Goal: Find contact information: Find contact information

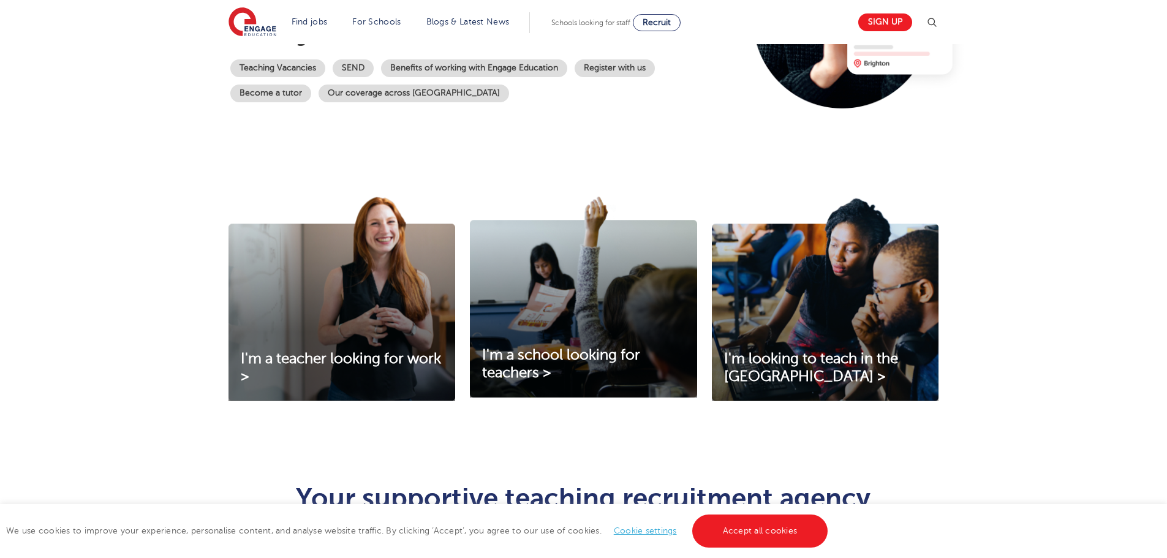
scroll to position [306, 0]
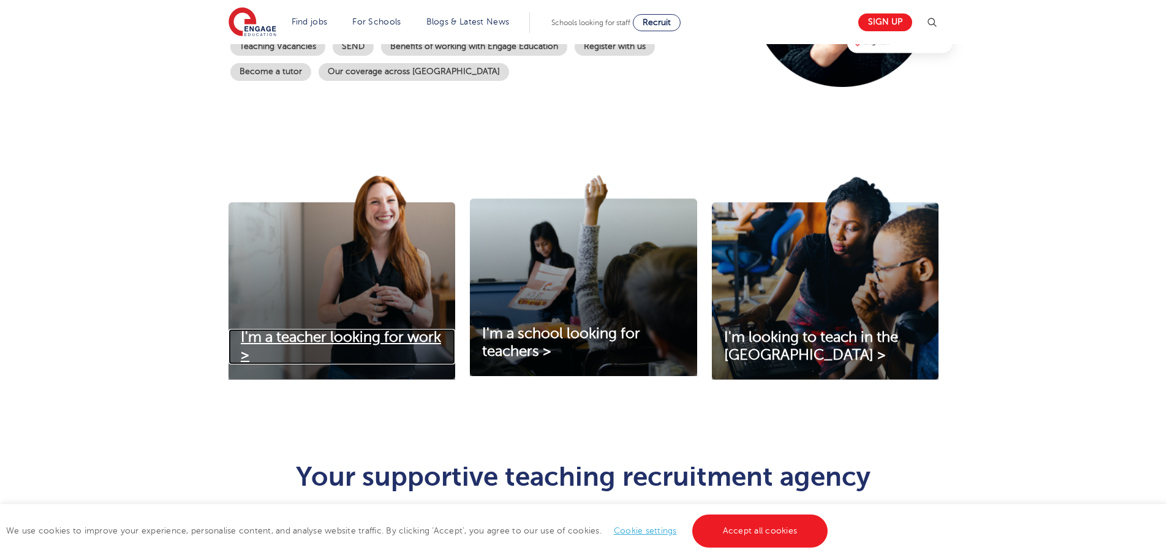
click at [394, 341] on span "I'm a teacher looking for work >" at bounding box center [341, 346] width 200 height 34
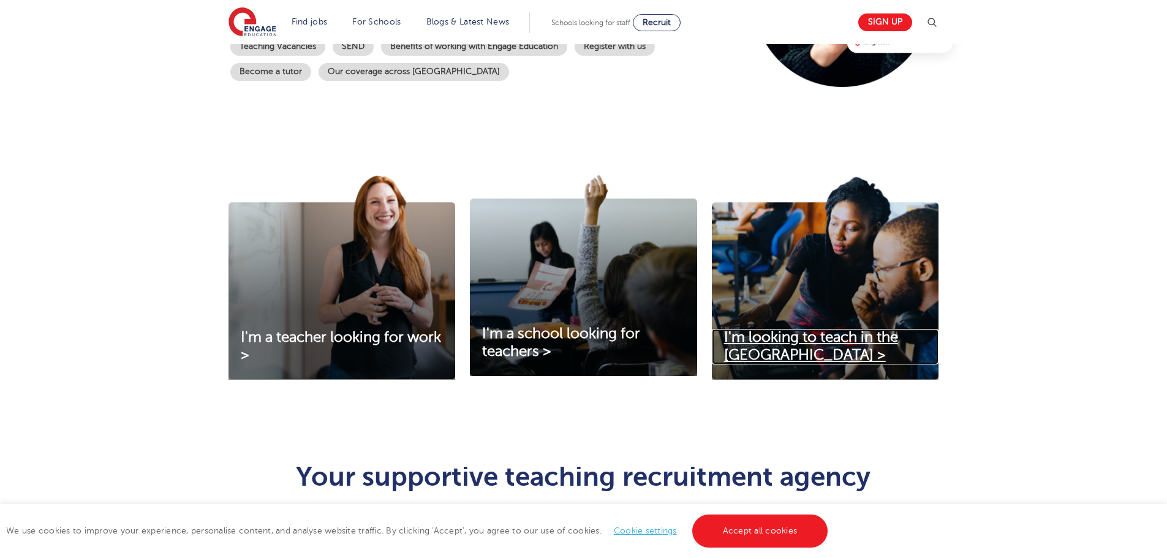
click at [802, 343] on span "I'm looking to teach in the UK >" at bounding box center [811, 346] width 174 height 34
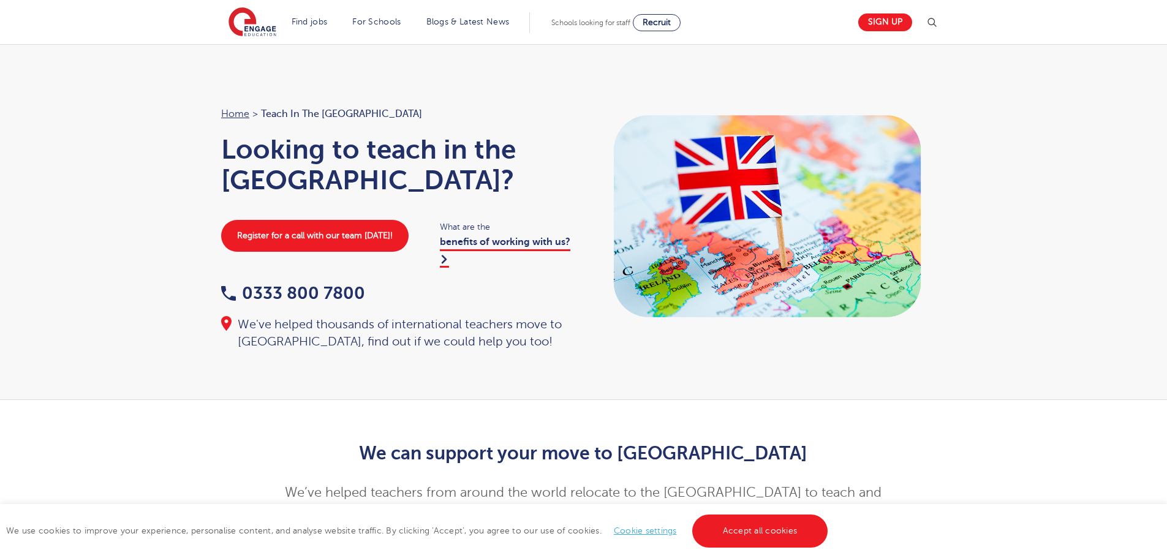
scroll to position [61, 0]
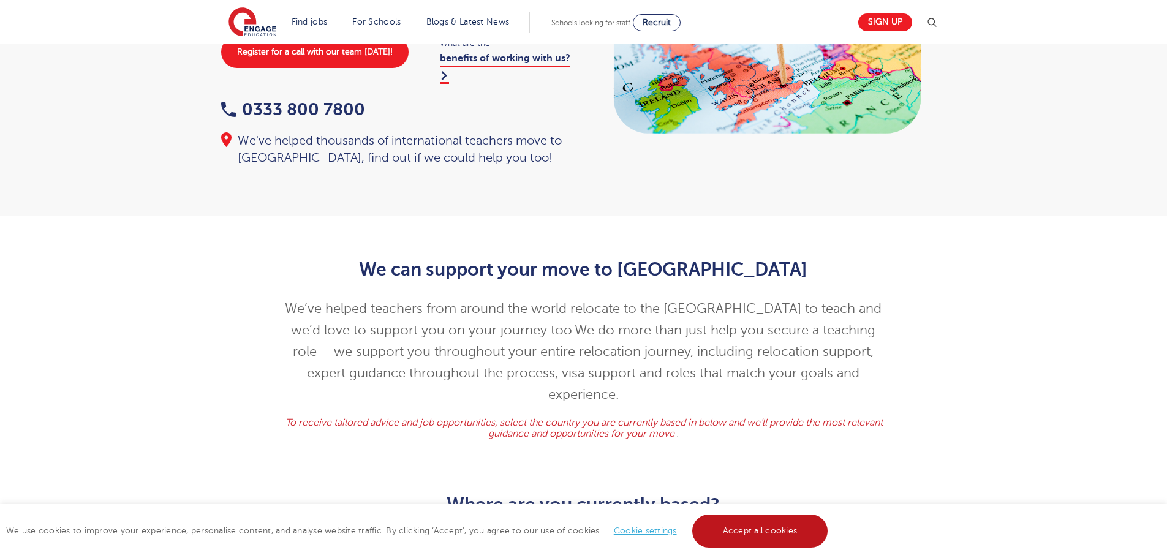
click at [779, 534] on link "Accept all cookies" at bounding box center [760, 530] width 136 height 33
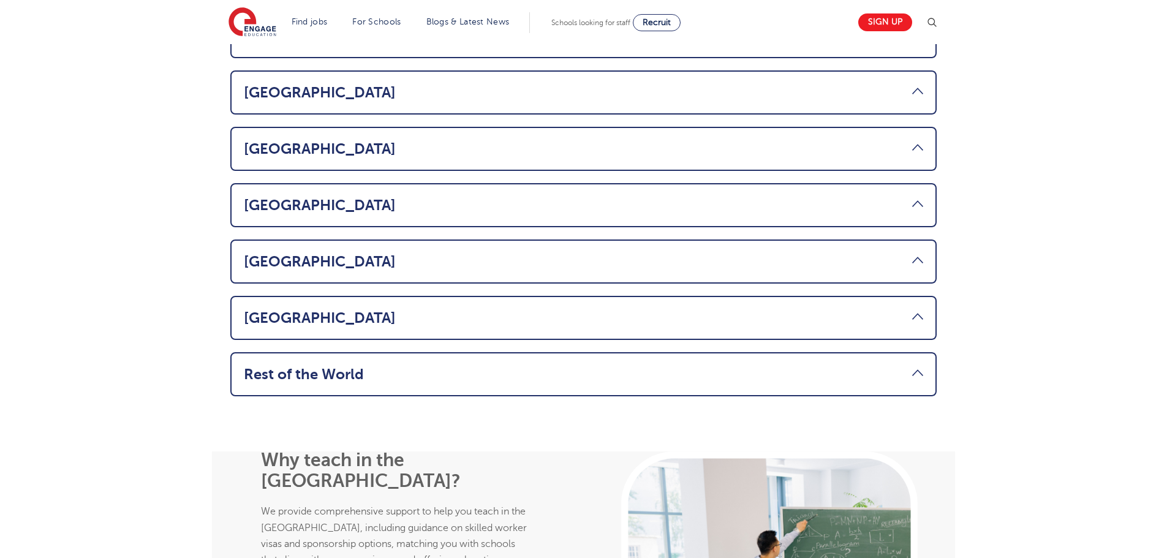
scroll to position [857, 0]
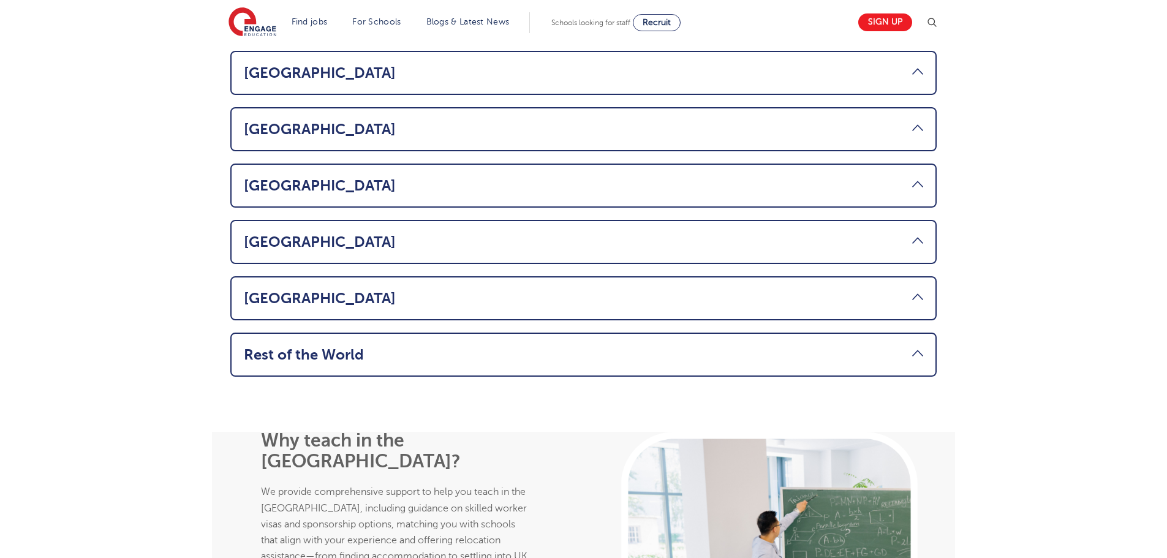
click at [916, 346] on link "Rest of the World" at bounding box center [583, 354] width 679 height 17
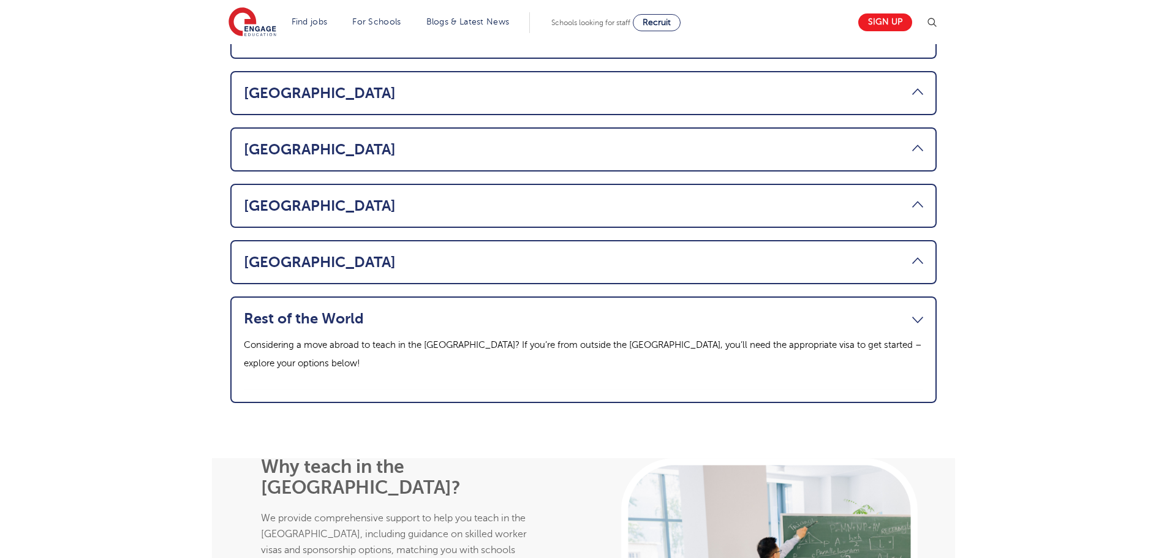
scroll to position [772, 0]
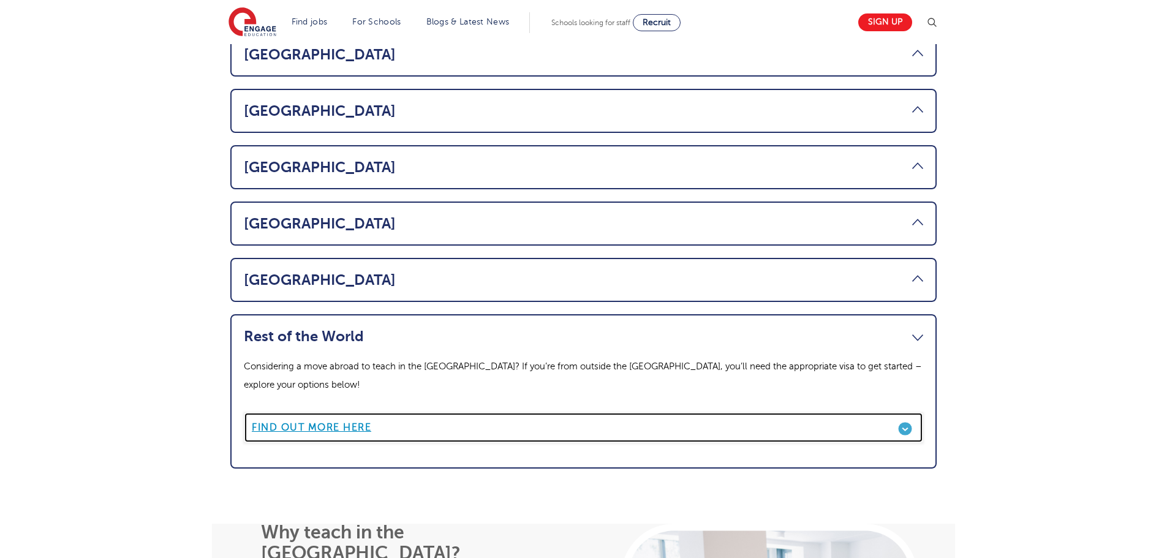
click at [326, 412] on link "Find out more here" at bounding box center [583, 427] width 679 height 31
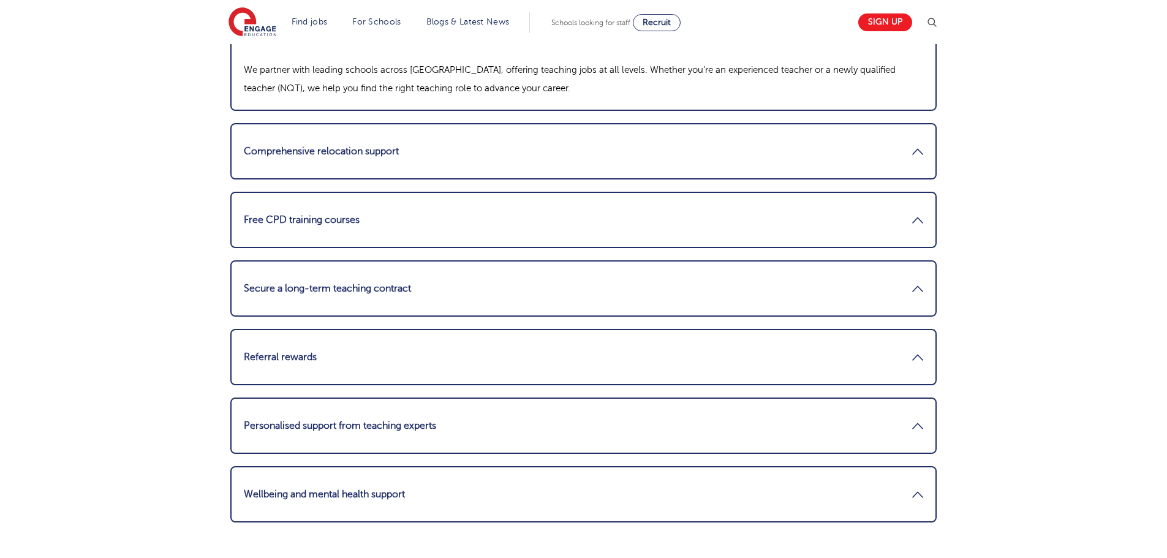
scroll to position [1592, 0]
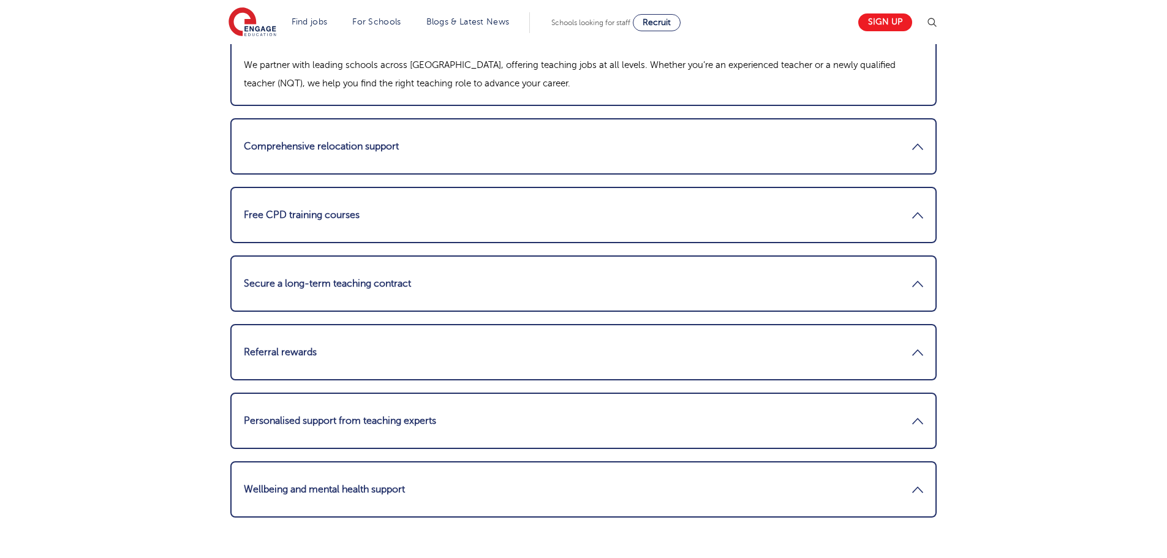
click at [908, 208] on link "Free CPD training courses" at bounding box center [583, 214] width 679 height 29
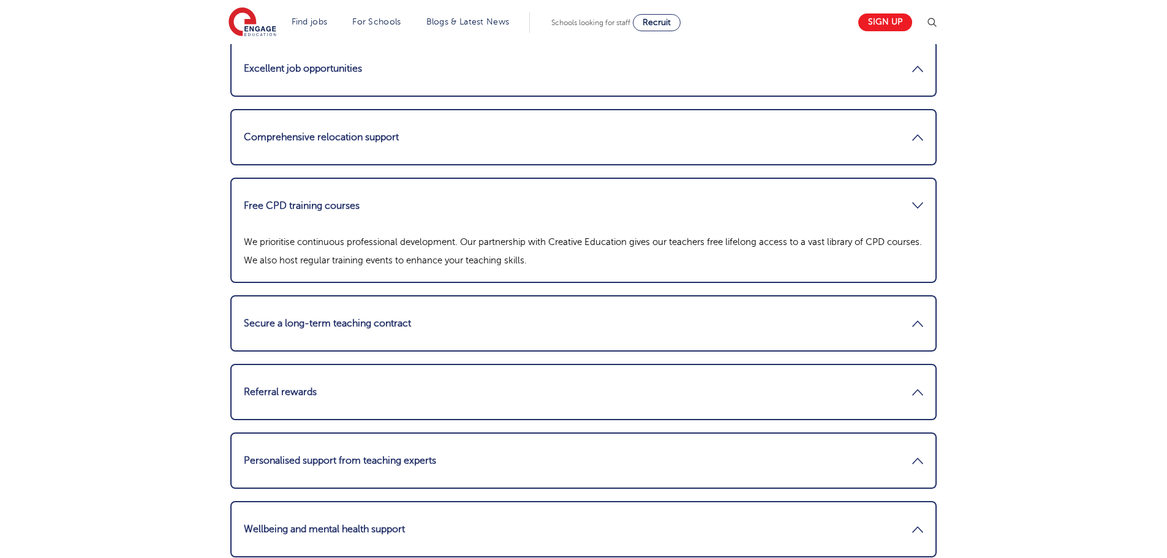
scroll to position [1531, 0]
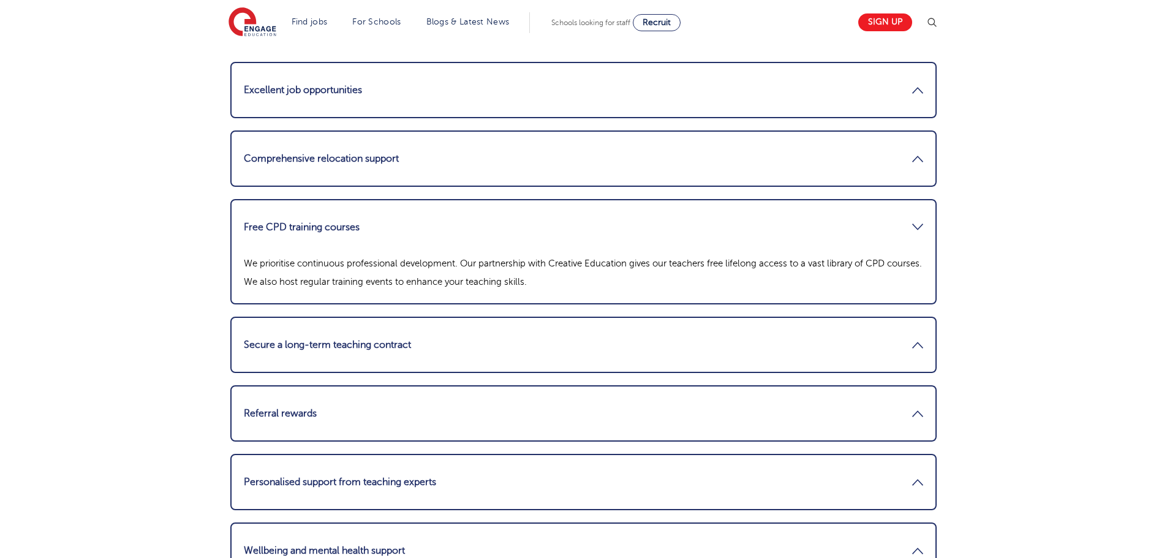
click at [919, 231] on link "Free CPD training courses" at bounding box center [583, 226] width 679 height 29
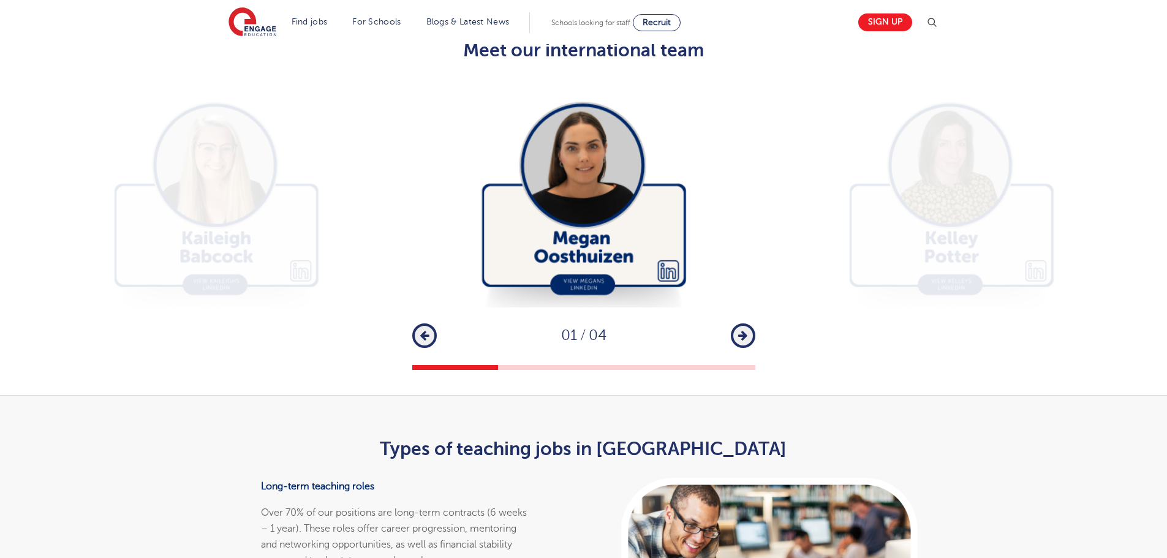
scroll to position [2363, 0]
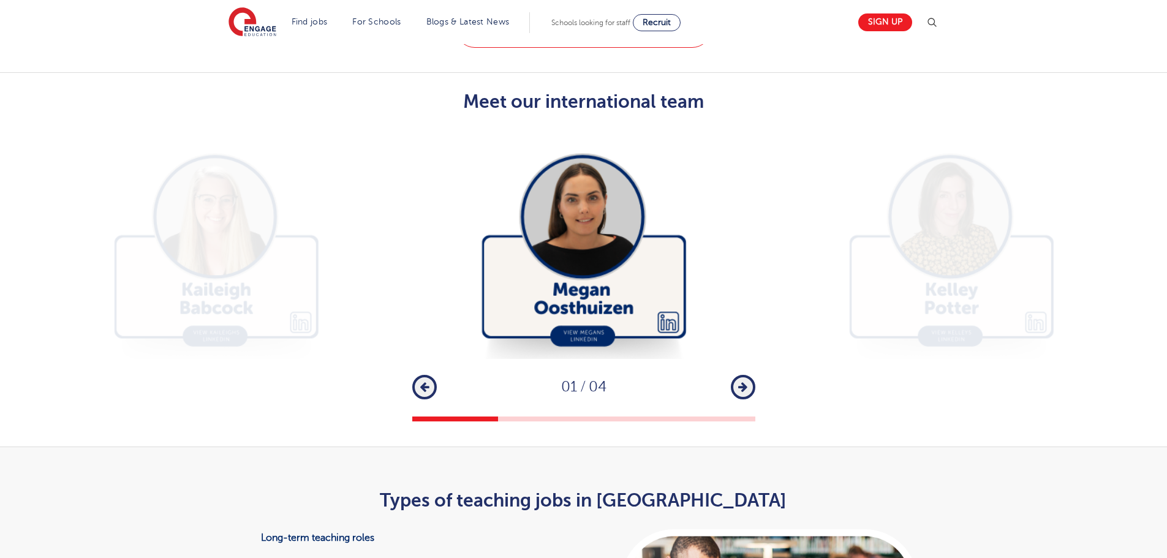
click at [736, 375] on button "Next" at bounding box center [743, 387] width 24 height 24
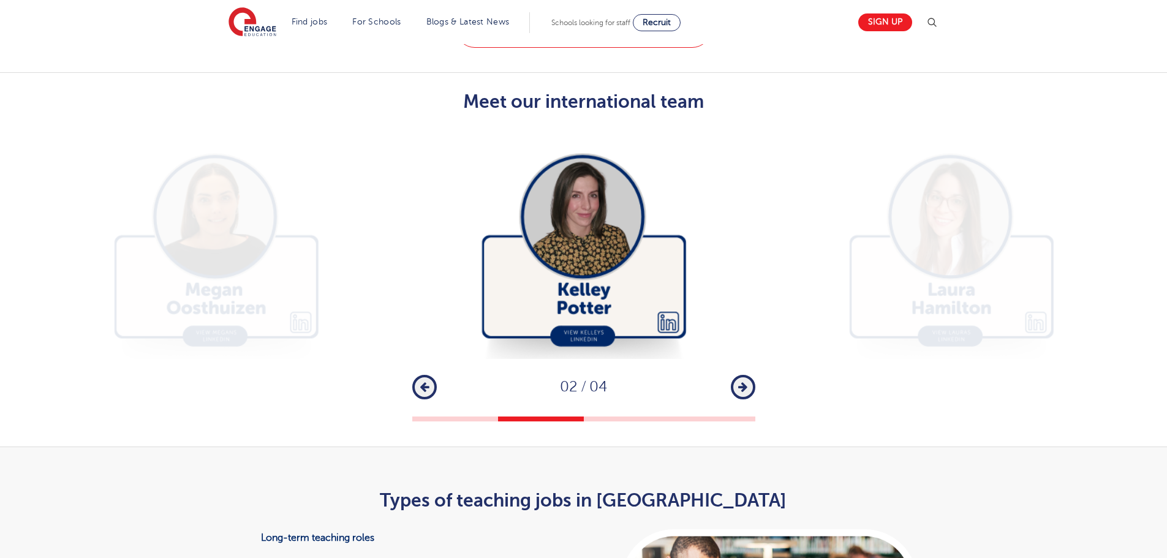
click at [736, 375] on button "Next" at bounding box center [743, 387] width 24 height 24
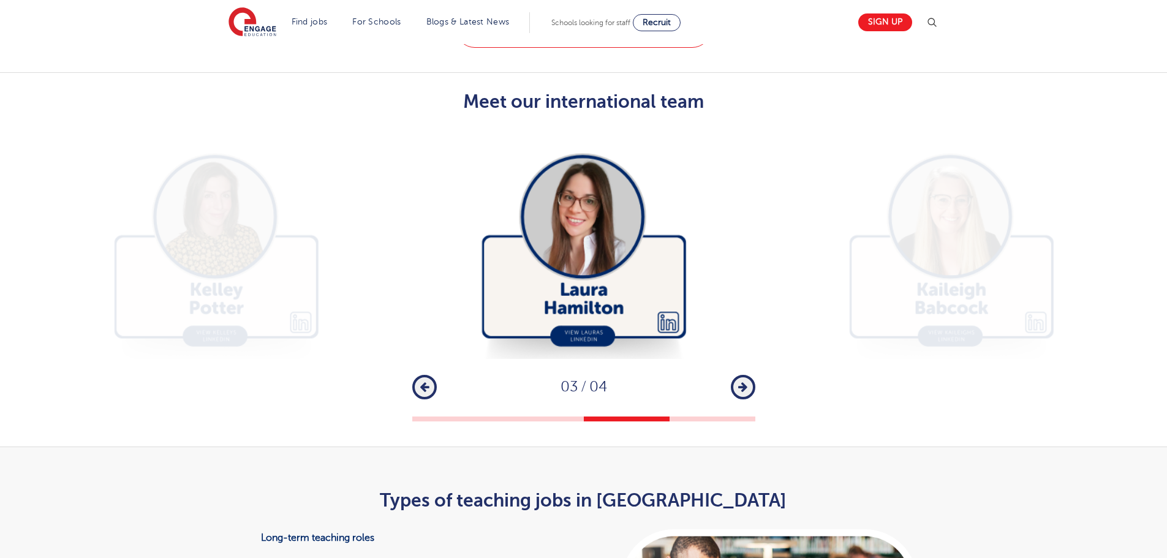
click at [736, 375] on button "Next" at bounding box center [743, 387] width 24 height 24
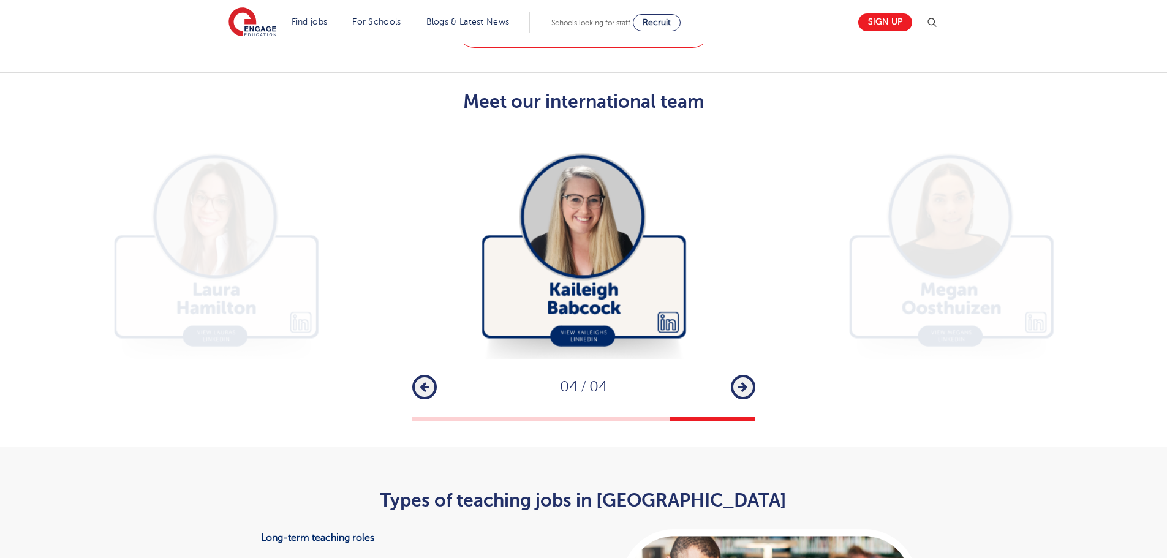
click at [736, 375] on button "Next" at bounding box center [743, 387] width 24 height 24
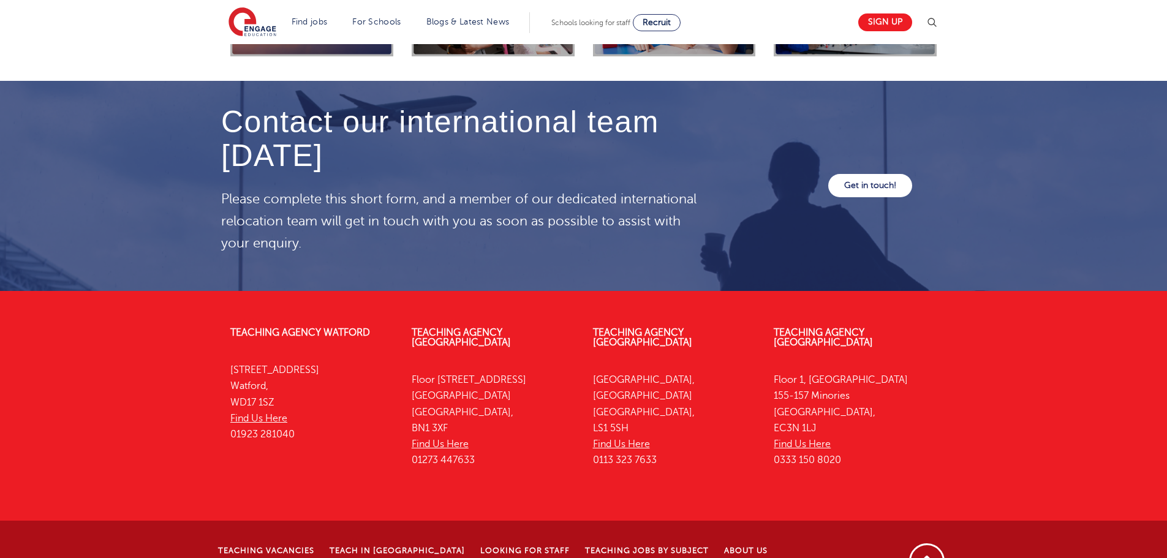
scroll to position [3514, 0]
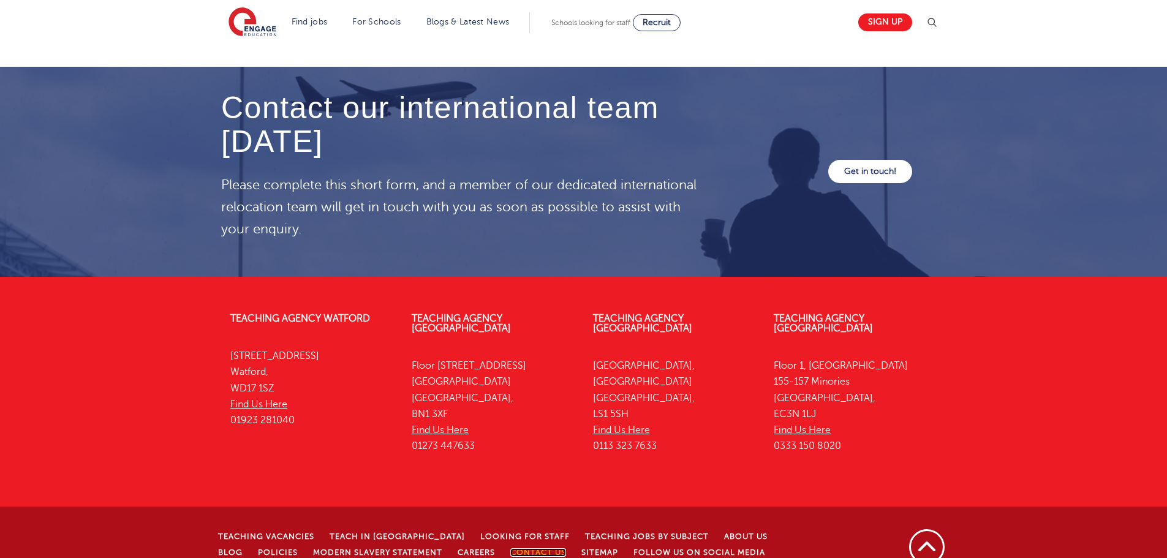
click at [510, 548] on link "Contact Us" at bounding box center [538, 552] width 56 height 9
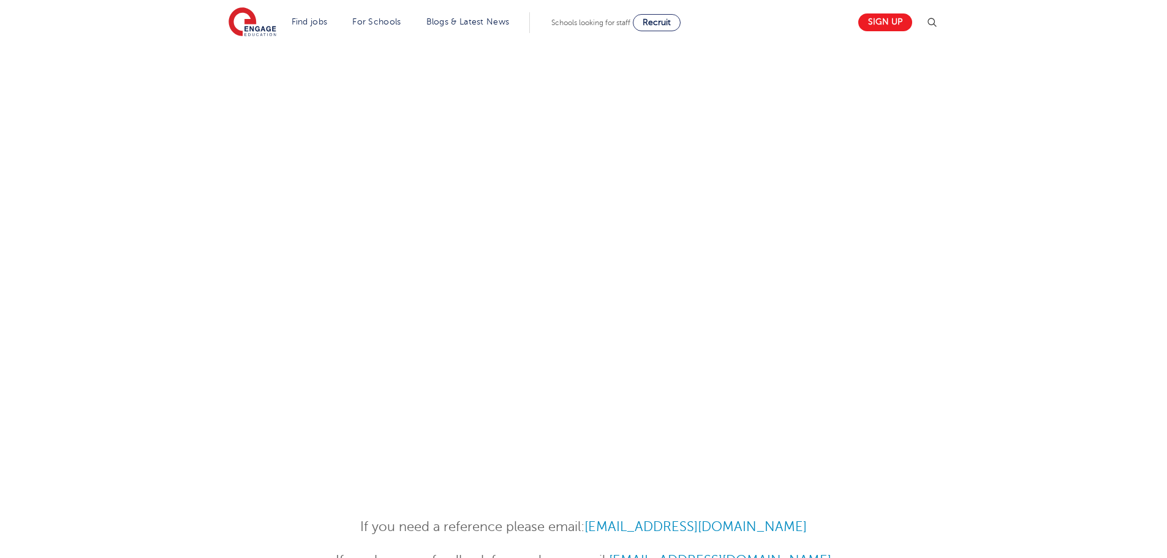
scroll to position [551, 0]
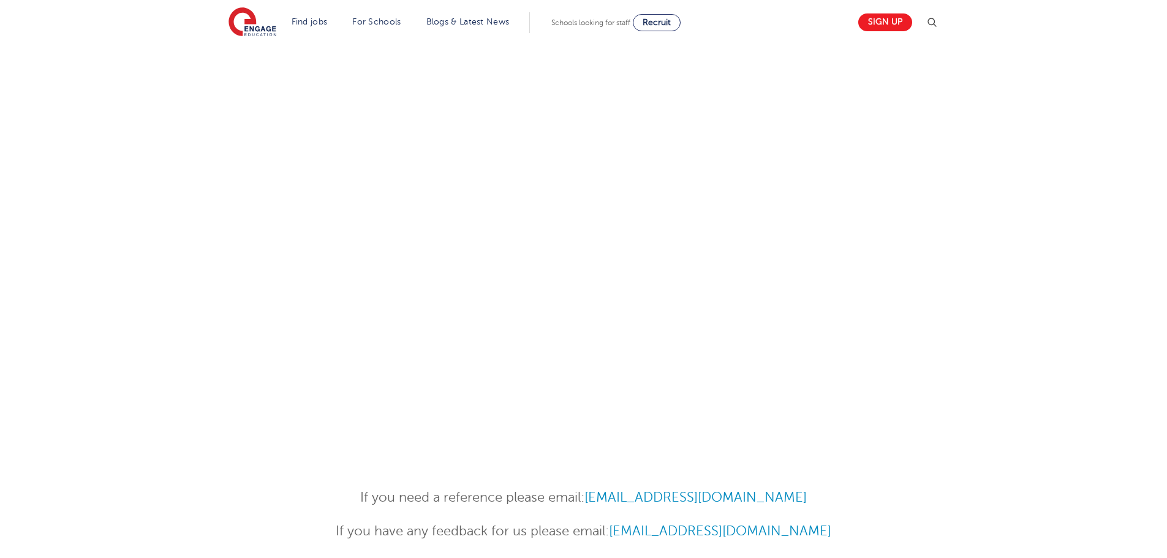
click at [1071, 317] on div at bounding box center [583, 182] width 1167 height 562
click at [1011, 274] on div at bounding box center [583, 182] width 1167 height 562
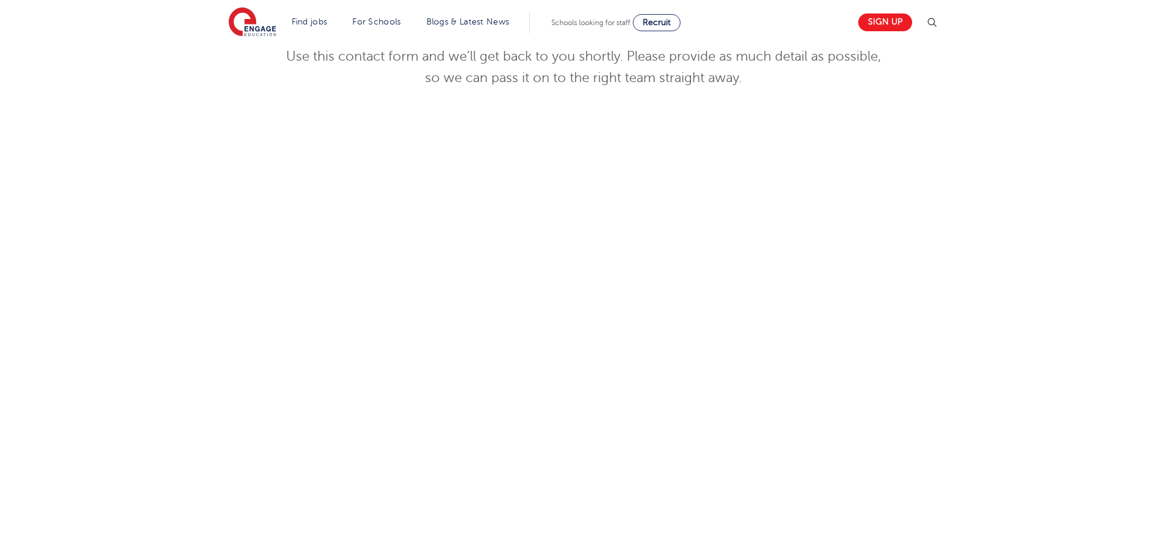
scroll to position [427, 0]
